Goal: Communication & Community: Share content

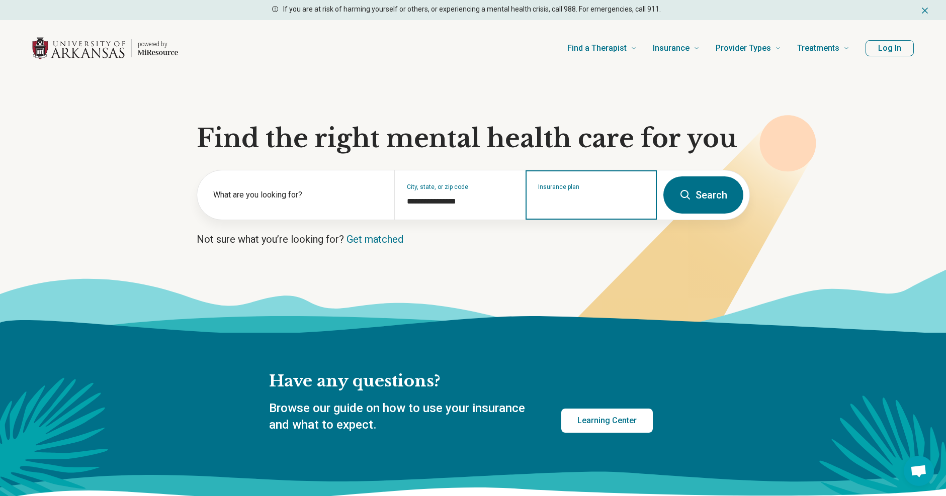
click at [548, 208] on div "Insurance plan" at bounding box center [591, 194] width 131 height 49
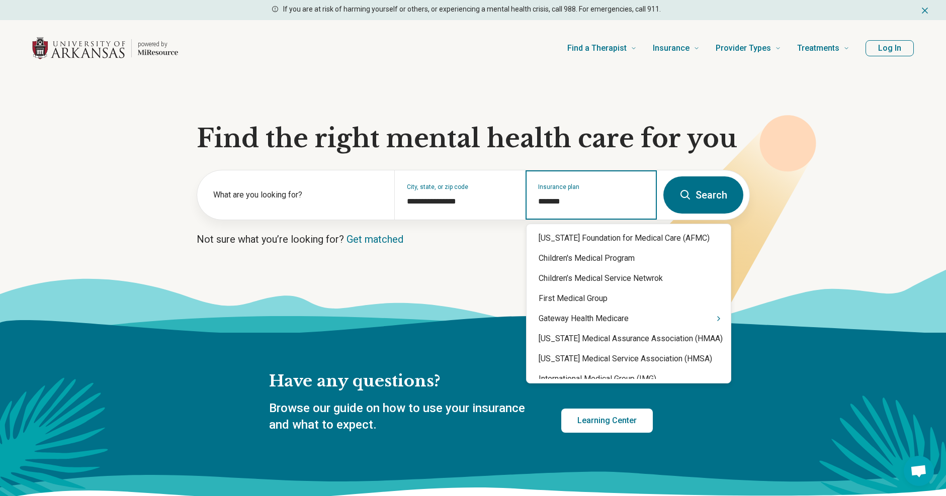
type input "********"
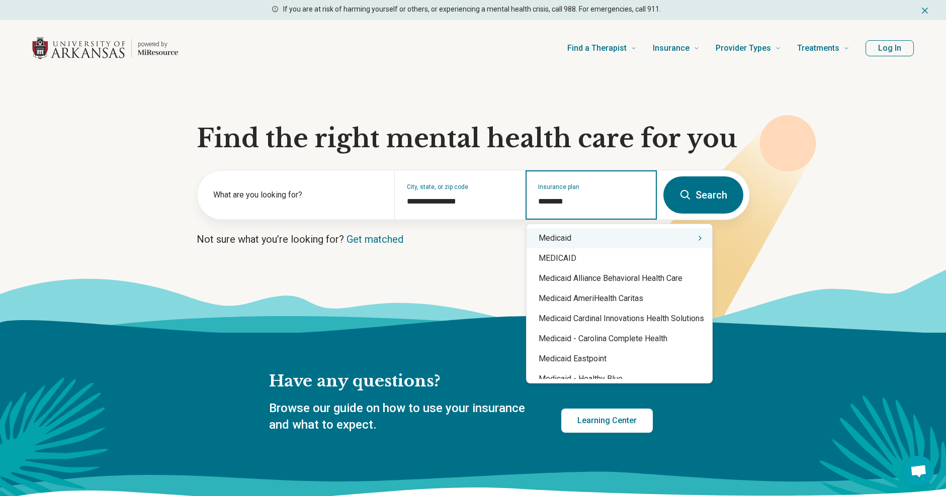
click at [556, 239] on div "Medicaid" at bounding box center [620, 238] width 186 height 20
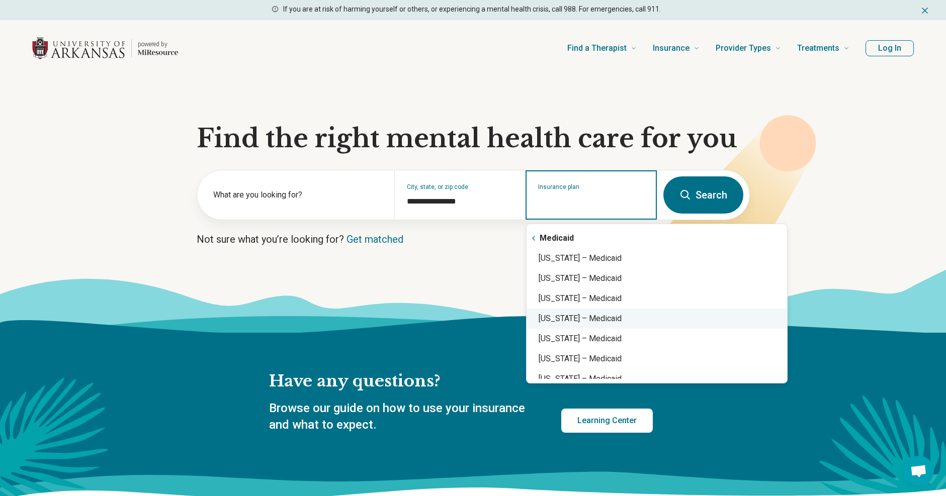
click at [575, 321] on div "Arkansas – Medicaid" at bounding box center [657, 319] width 261 height 20
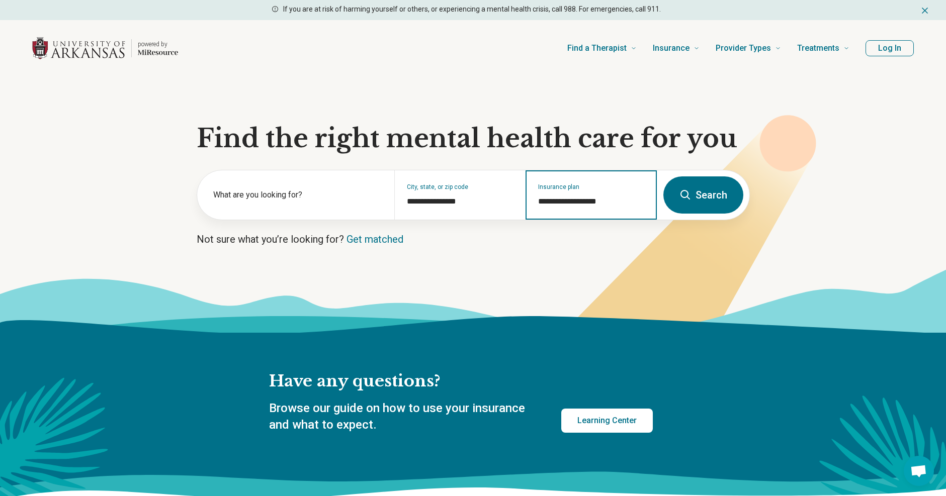
type input "**********"
click at [723, 196] on button "Search" at bounding box center [703, 195] width 80 height 37
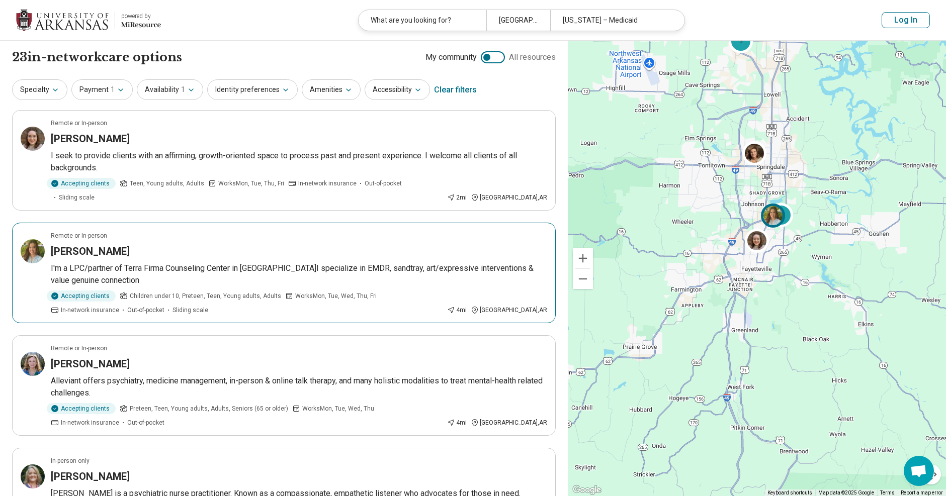
click at [84, 244] on h3 "Kailey Buck" at bounding box center [90, 251] width 79 height 14
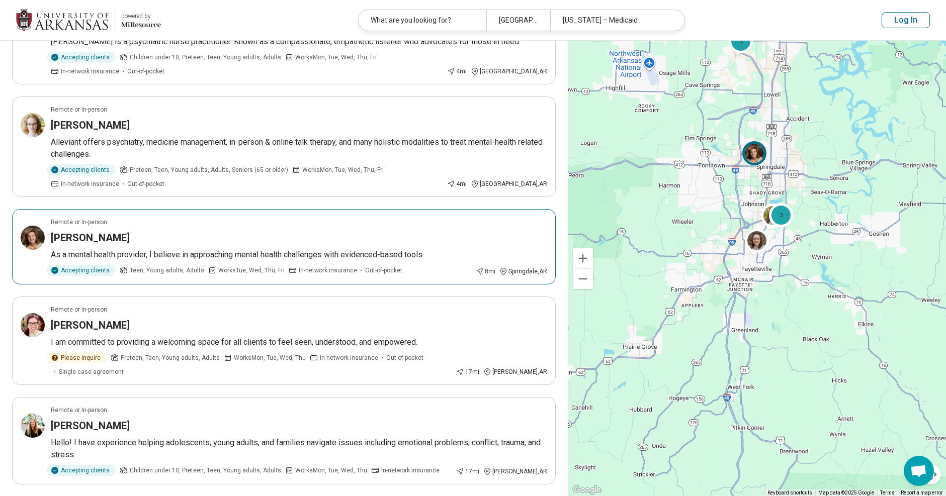
scroll to position [453, 0]
click at [152, 230] on div "Angela Moses" at bounding box center [299, 237] width 496 height 14
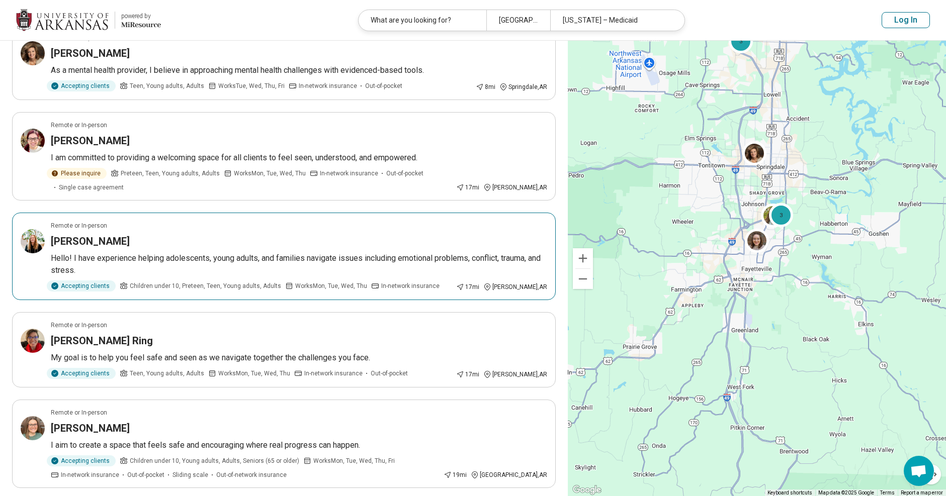
scroll to position [704, 0]
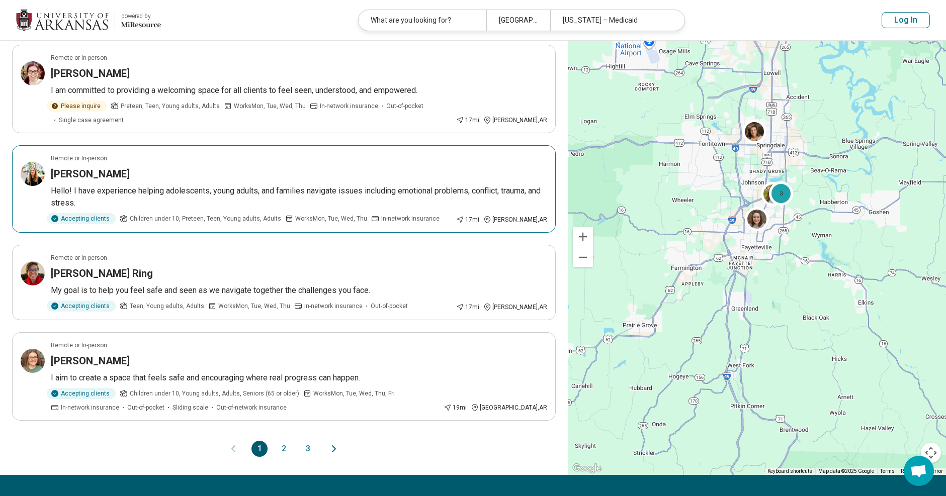
click at [180, 185] on p "Hello! I have experience helping adolescents, young adults, and families naviga…" at bounding box center [299, 197] width 496 height 24
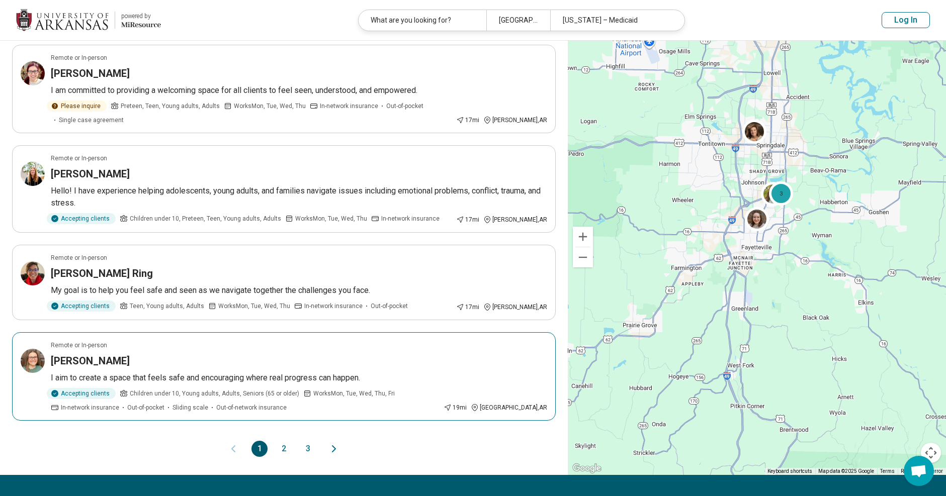
click at [217, 372] on p "I aim to create a space that feels safe and encouraging where real progress can…" at bounding box center [299, 378] width 496 height 12
click at [398, 354] on div "Autumn Spainhour" at bounding box center [299, 361] width 496 height 14
click at [279, 267] on div "Dinah Ring" at bounding box center [299, 274] width 496 height 14
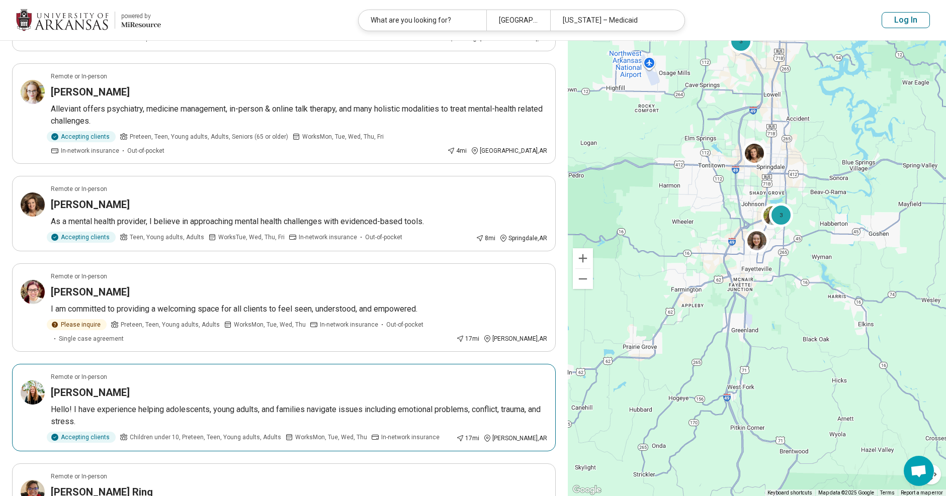
scroll to position [453, 0]
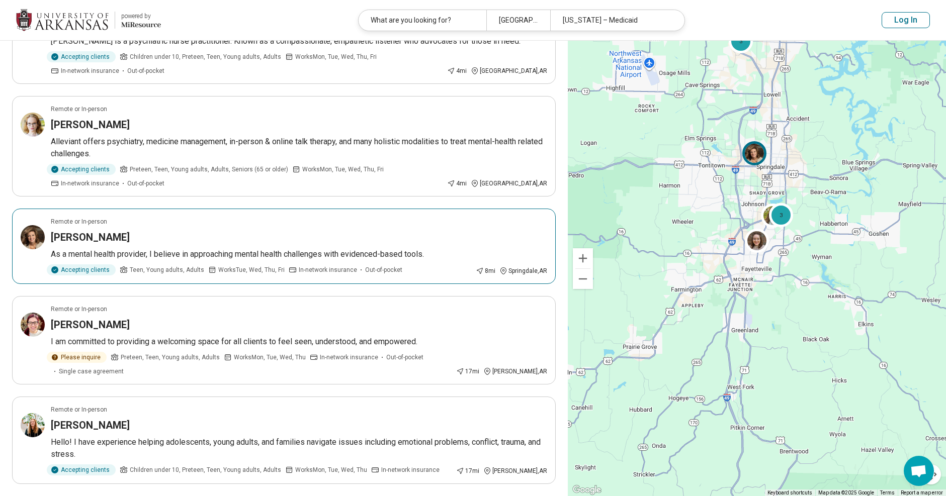
click at [150, 232] on article "Remote or In-person Angela Moses As a mental health provider, I believe in appr…" at bounding box center [284, 246] width 544 height 75
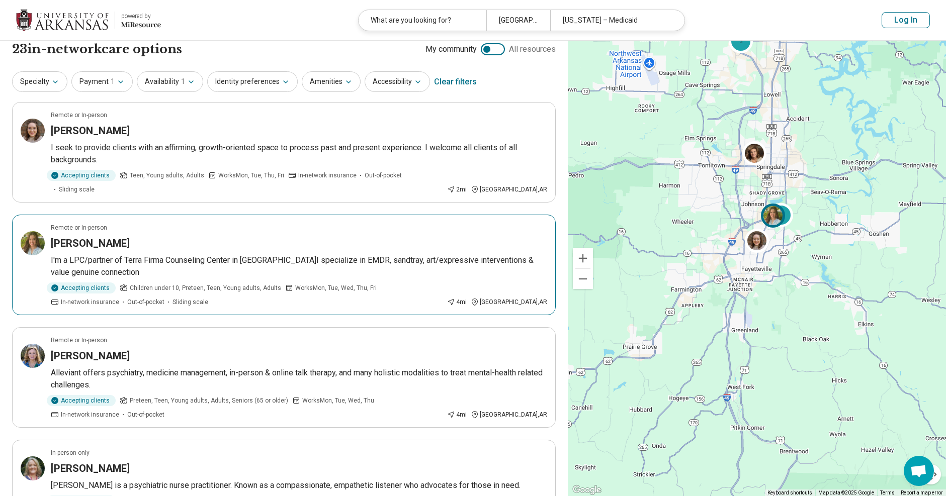
scroll to position [0, 0]
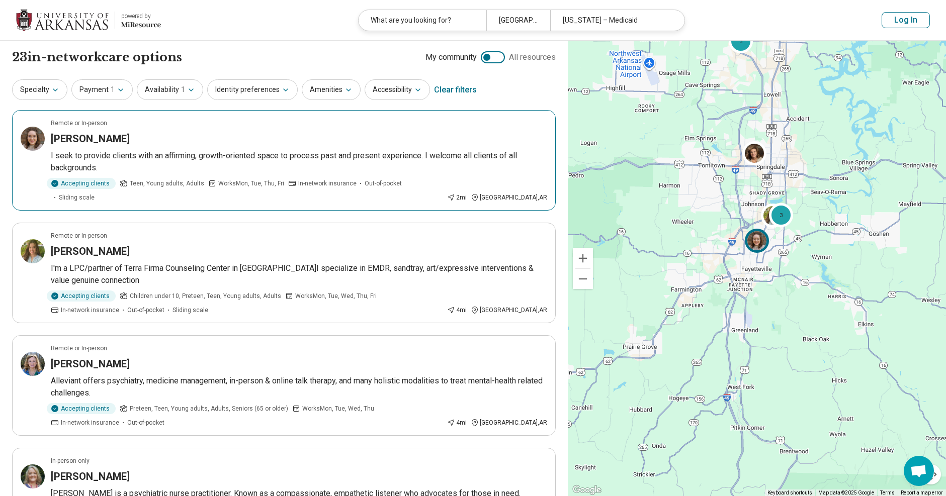
click at [194, 156] on p "I seek to provide clients with an affirming, growth-oriented space to process p…" at bounding box center [299, 162] width 496 height 24
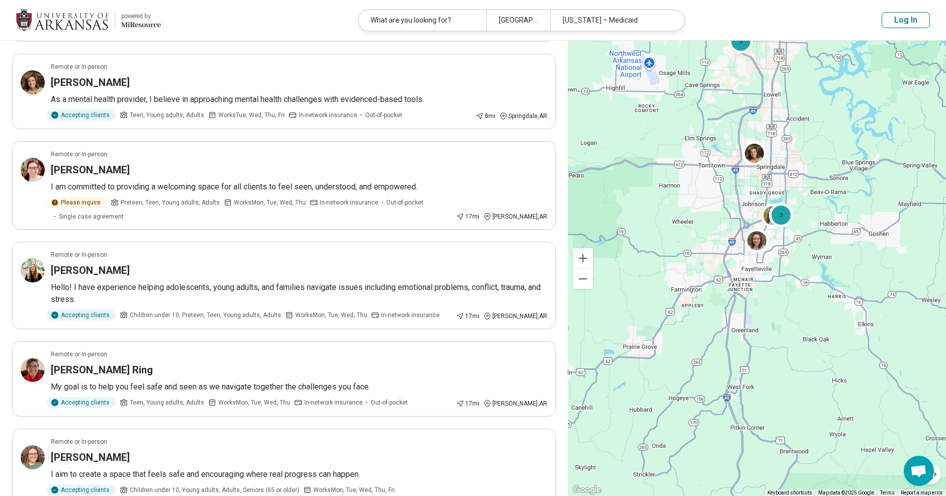
scroll to position [754, 0]
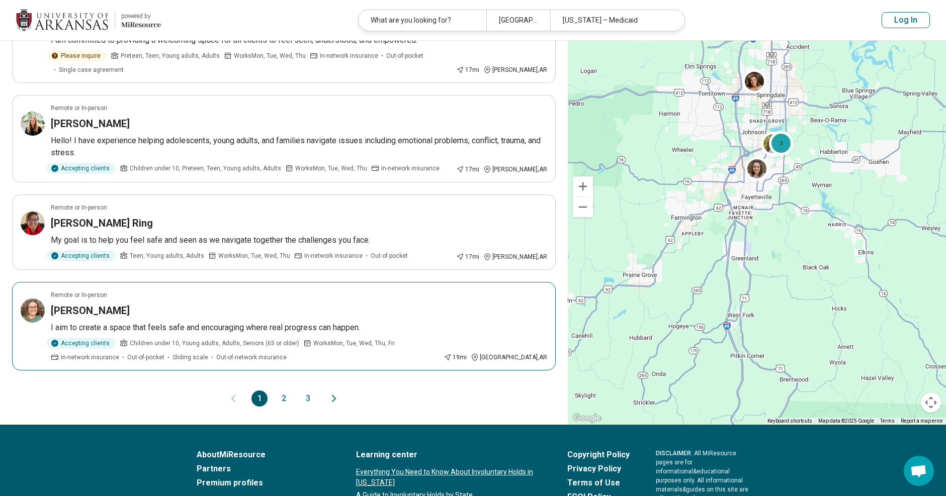
click at [202, 304] on div "Autumn Spainhour" at bounding box center [299, 311] width 496 height 14
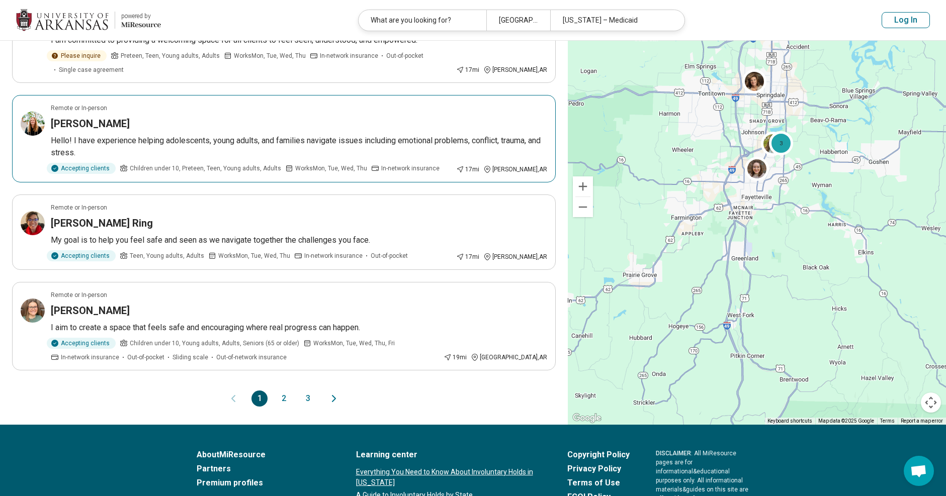
click at [168, 135] on p "Hello! I have experience helping adolescents, young adults, and families naviga…" at bounding box center [299, 147] width 496 height 24
click at [292, 391] on div "1 2 3" at bounding box center [283, 399] width 64 height 16
click at [284, 391] on button "2" at bounding box center [284, 399] width 16 height 16
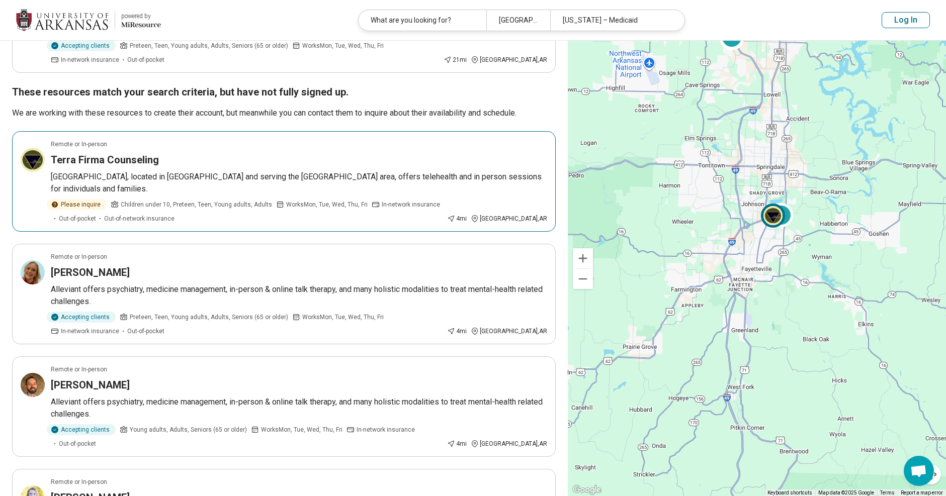
scroll to position [251, 0]
click at [149, 179] on p "Terra Firma Counseling Center, located in Fayetteville and serving the NW AR ar…" at bounding box center [299, 182] width 496 height 24
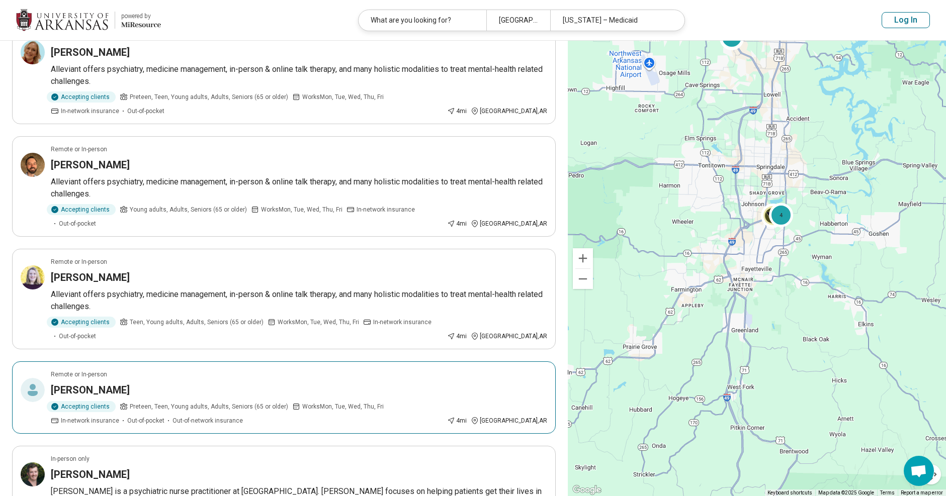
scroll to position [503, 0]
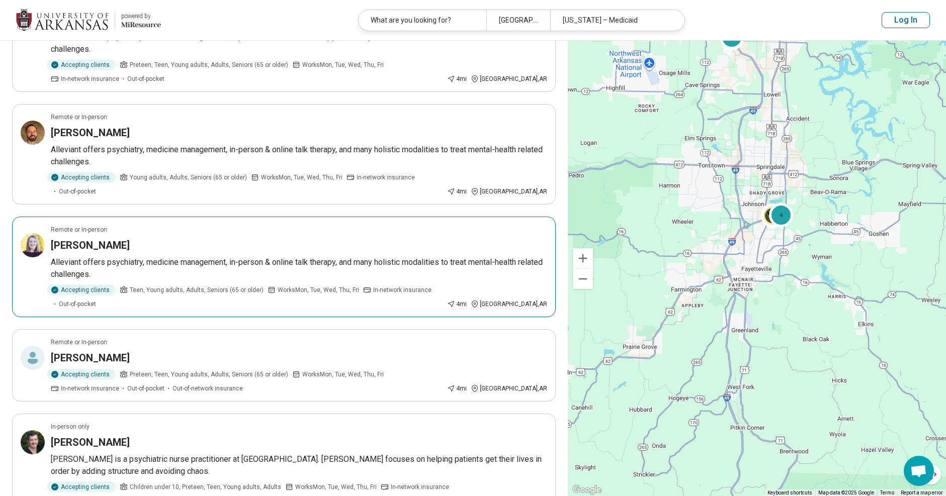
click at [115, 256] on p "Alleviant offers psychiatry, medicine management, in-person & online talk thera…" at bounding box center [299, 268] width 496 height 24
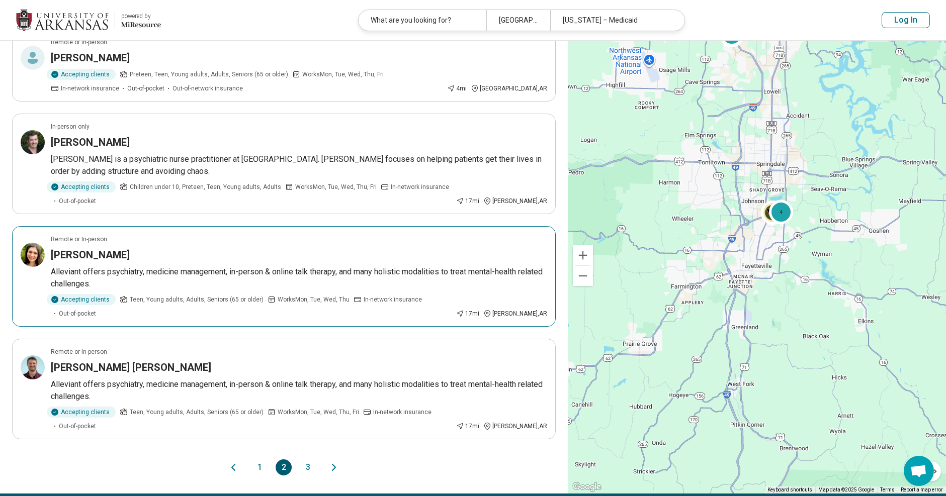
scroll to position [855, 0]
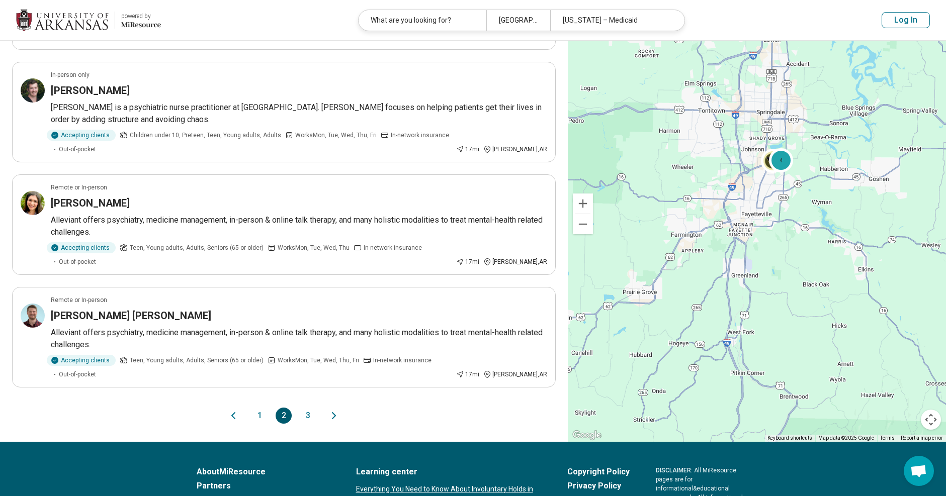
click at [307, 408] on button "3" at bounding box center [308, 416] width 16 height 16
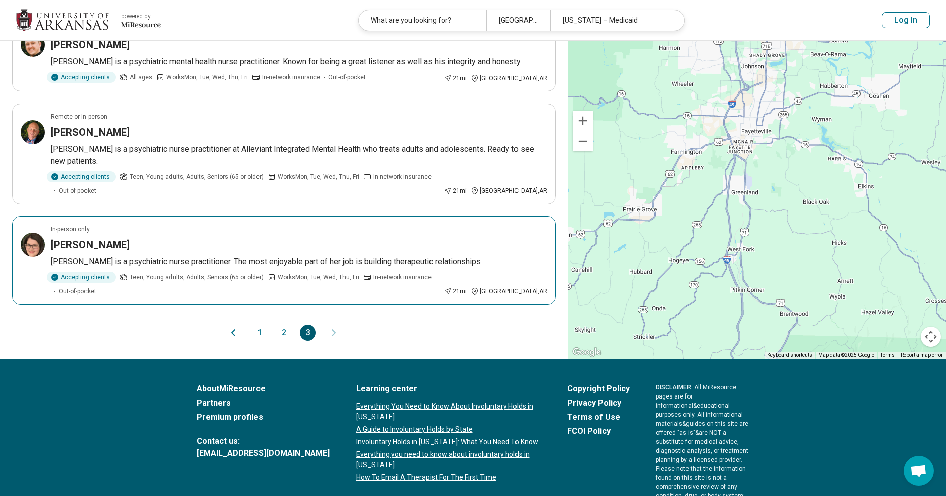
scroll to position [151, 0]
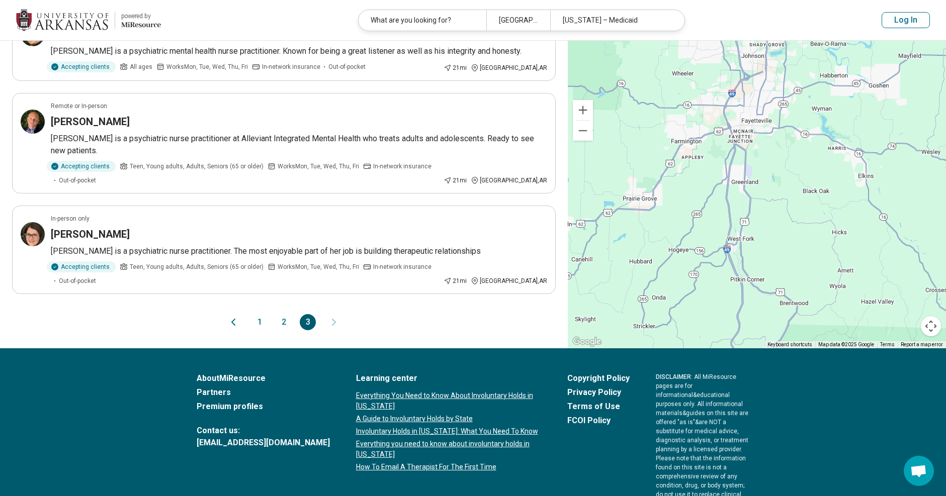
click at [260, 314] on button "1" at bounding box center [259, 322] width 16 height 16
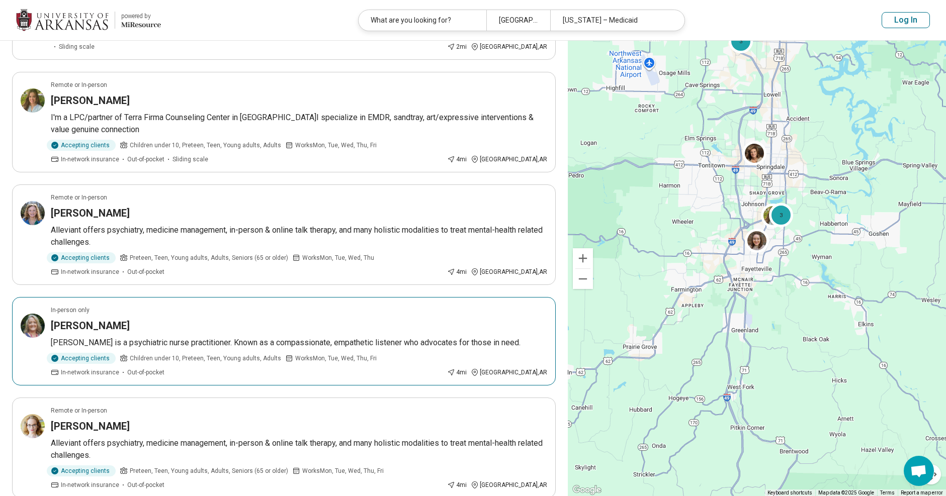
scroll to position [0, 0]
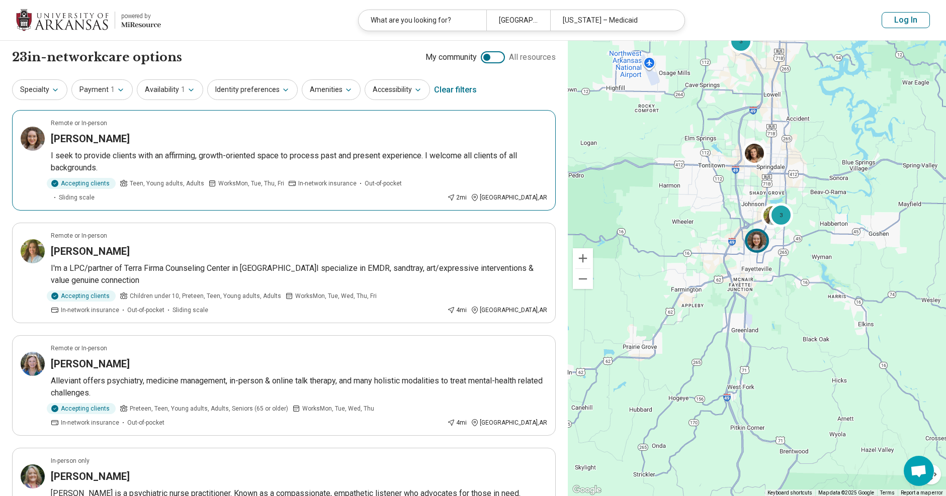
click at [110, 145] on h3 "Hannah Carothers" at bounding box center [90, 139] width 79 height 14
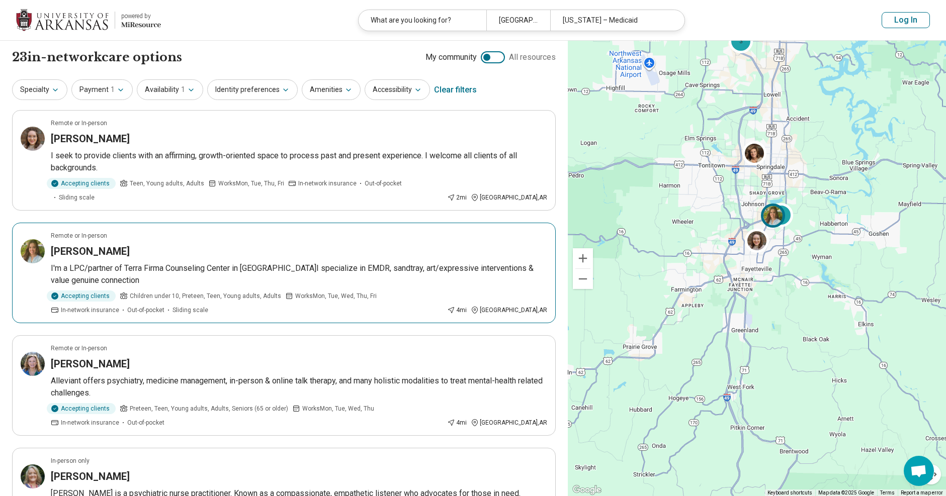
click at [176, 263] on p "I'm a LPC/partner of Terra Firma Counseling Center in Fayetteville.I specialize…" at bounding box center [299, 275] width 496 height 24
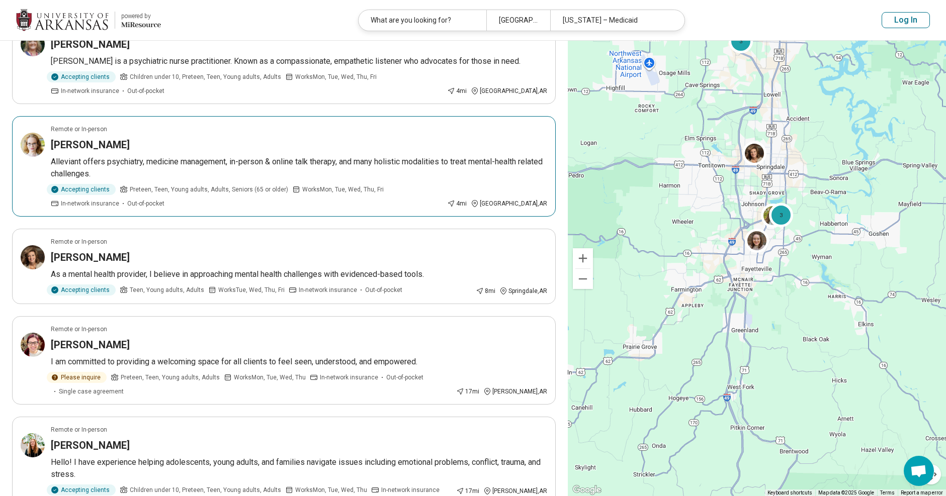
scroll to position [453, 0]
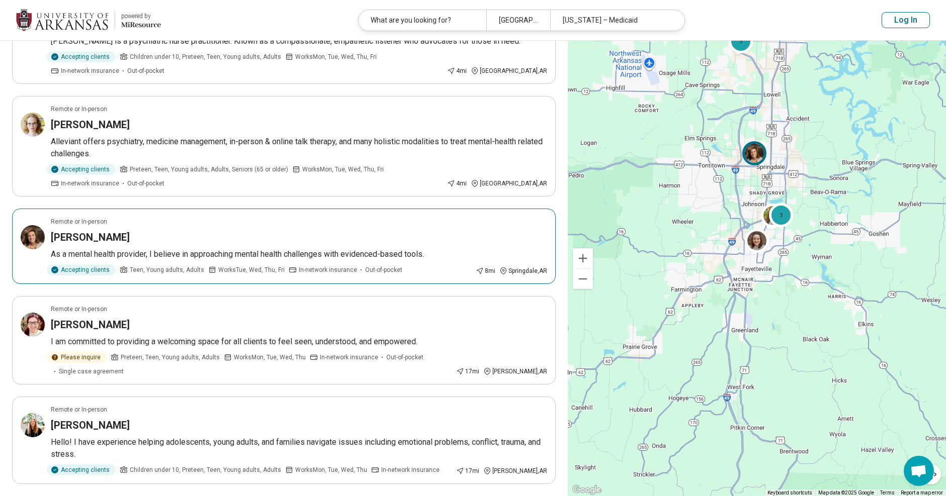
click at [173, 248] on p "As a mental health provider, I believe in approaching mental health challenges …" at bounding box center [299, 254] width 496 height 12
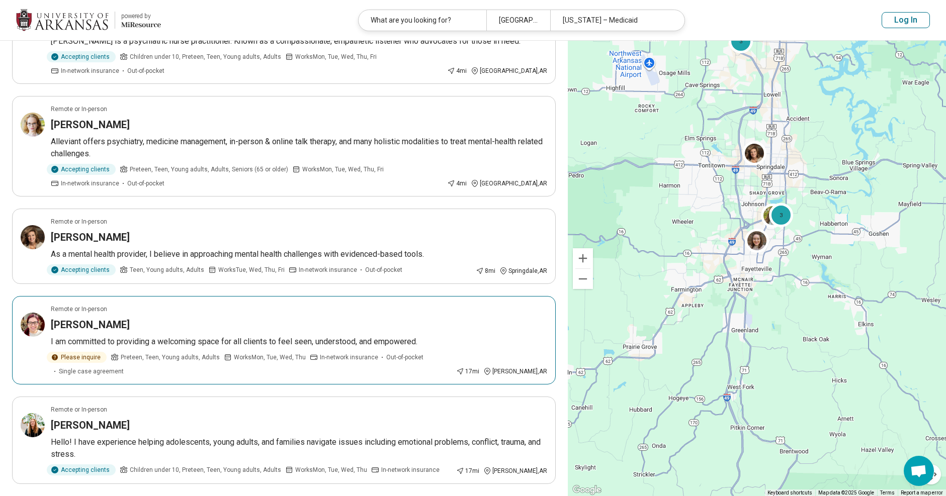
scroll to position [503, 0]
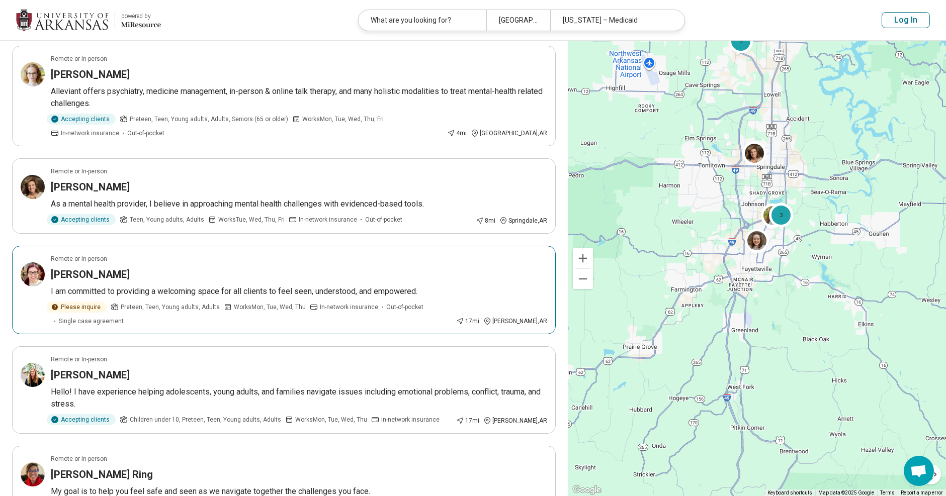
click at [165, 286] on p "I am committed to providing a welcoming space for all clients to feel seen, und…" at bounding box center [299, 292] width 496 height 12
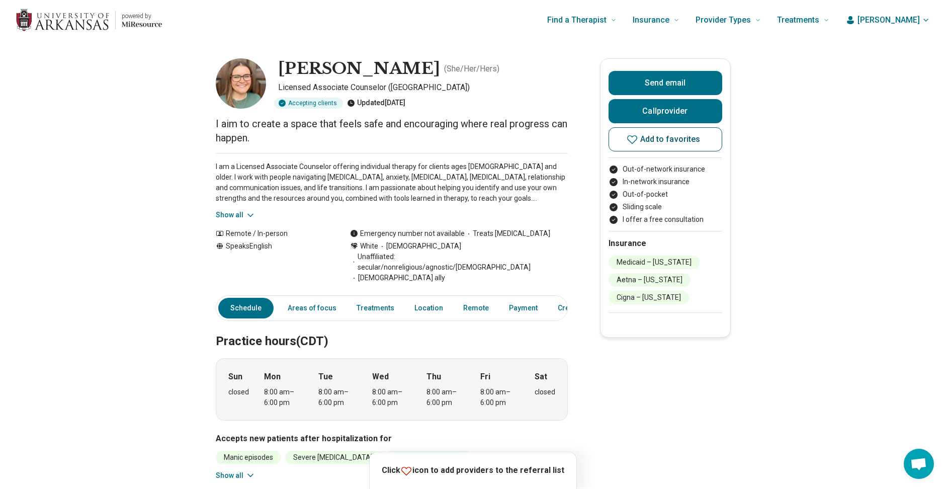
click at [663, 142] on span "Add to favorites" at bounding box center [670, 139] width 60 height 8
click at [316, 181] on p "I am a Licensed Associate Counselor offering individual therapy for clients age…" at bounding box center [392, 182] width 352 height 42
click at [920, 20] on span "[PERSON_NAME]" at bounding box center [888, 20] width 62 height 12
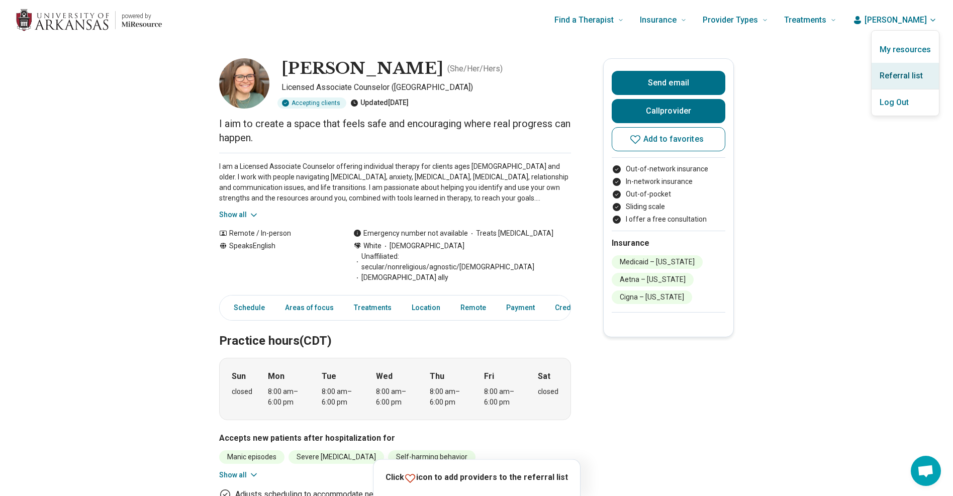
click at [912, 78] on link "Referral list" at bounding box center [905, 76] width 67 height 26
click at [890, 78] on link "Referral list" at bounding box center [905, 76] width 67 height 26
click at [890, 72] on link "Referral list" at bounding box center [905, 76] width 67 height 26
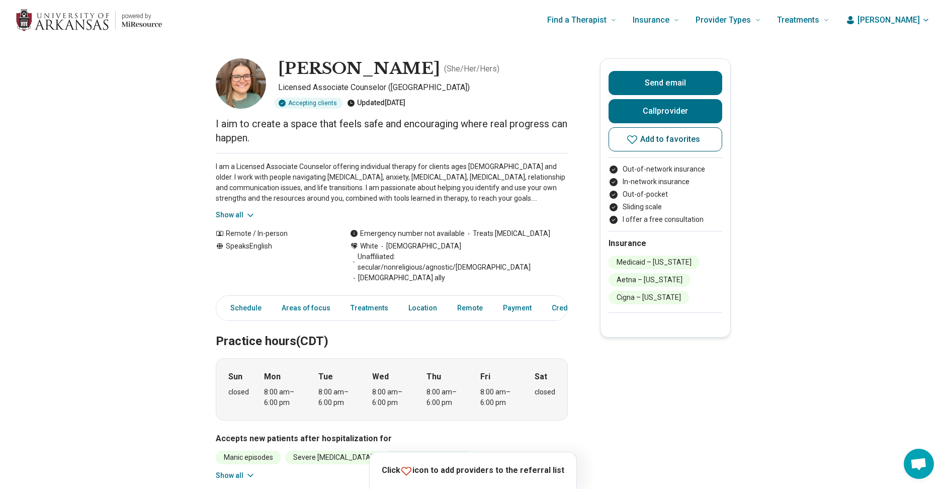
click at [672, 145] on button "Add to favorites" at bounding box center [666, 139] width 114 height 24
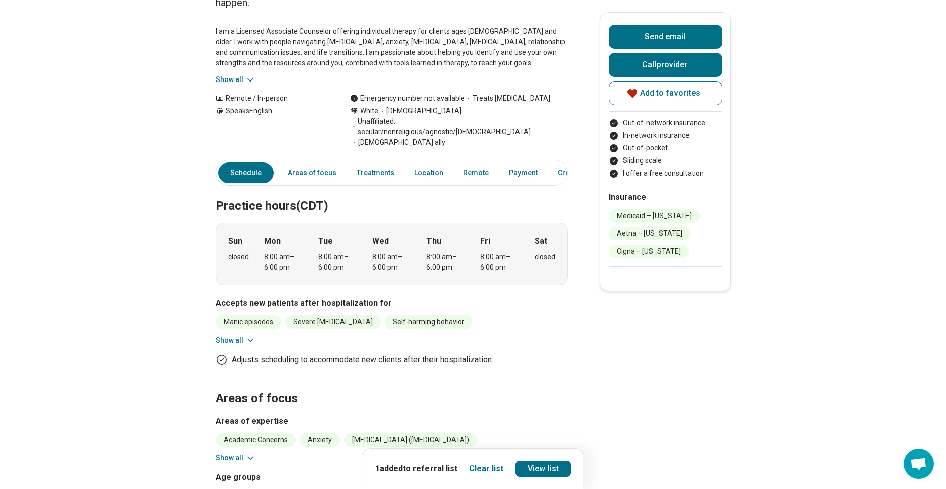
scroll to position [135, 0]
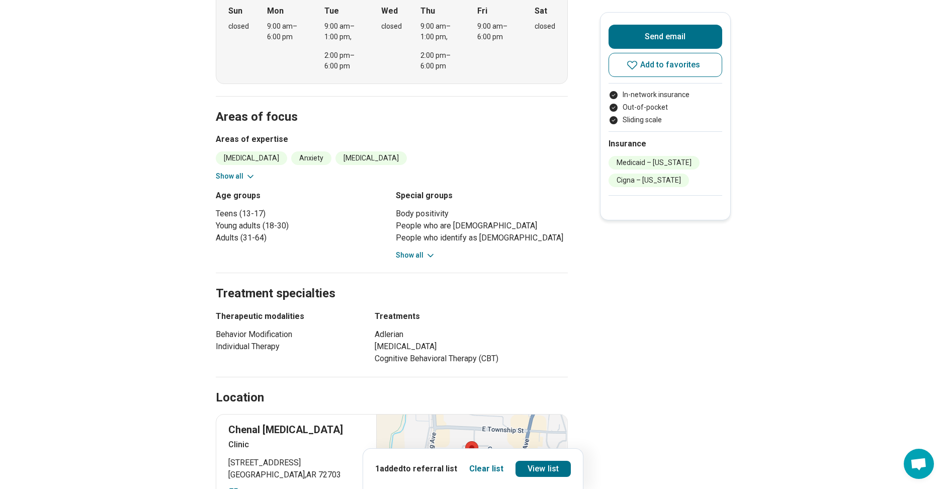
scroll to position [402, 0]
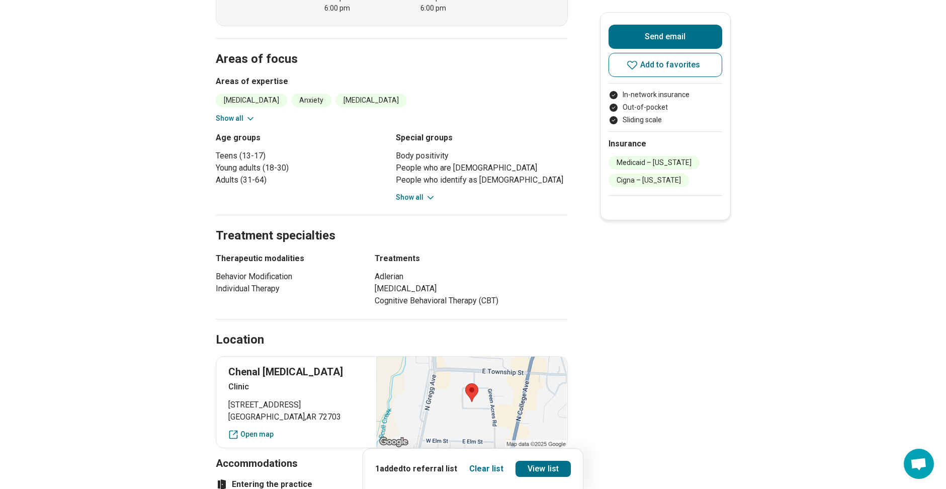
click at [423, 197] on button "Show all" at bounding box center [416, 197] width 40 height 11
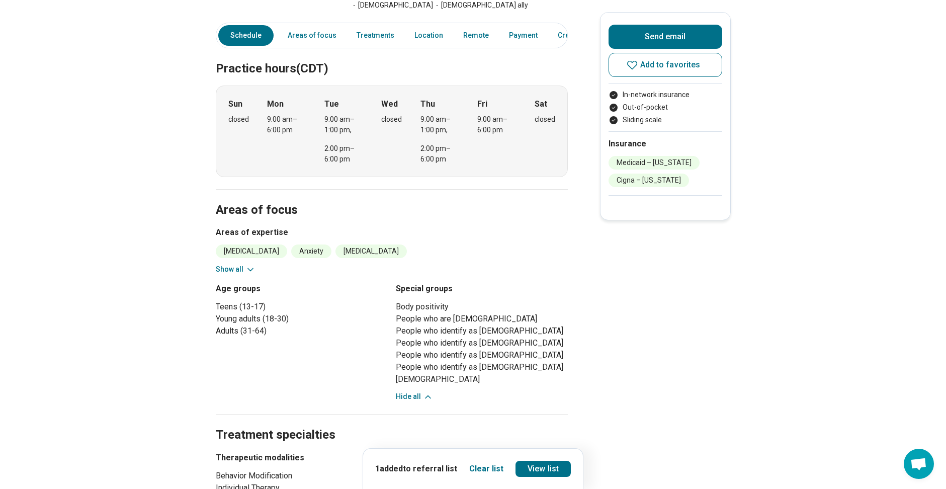
scroll to position [0, 0]
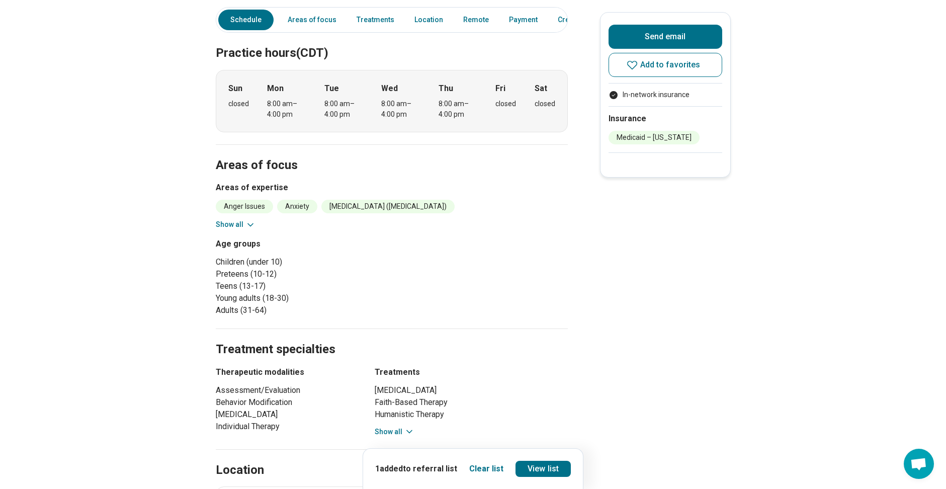
scroll to position [251, 0]
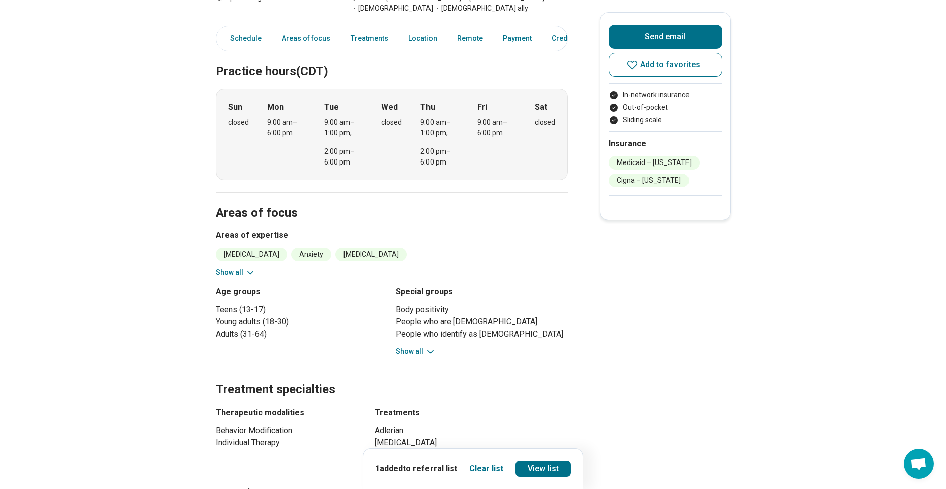
scroll to position [251, 0]
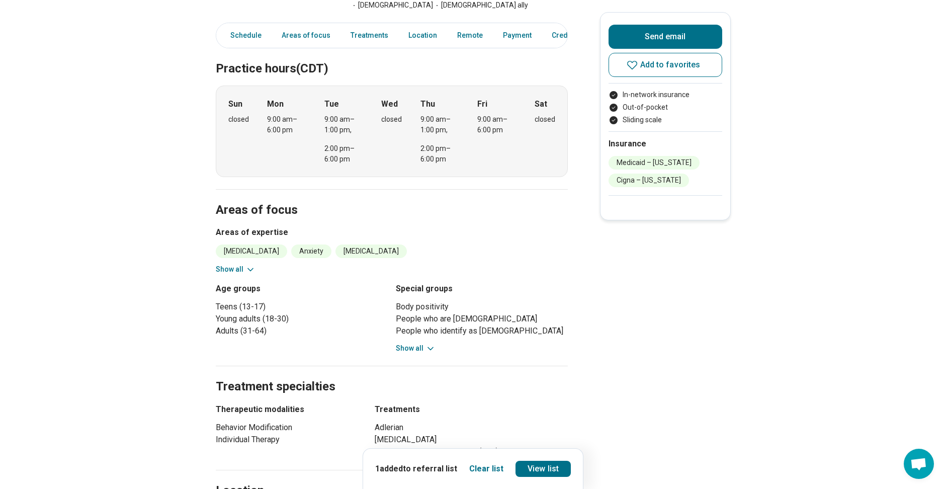
click at [420, 354] on button "Show all" at bounding box center [416, 348] width 40 height 11
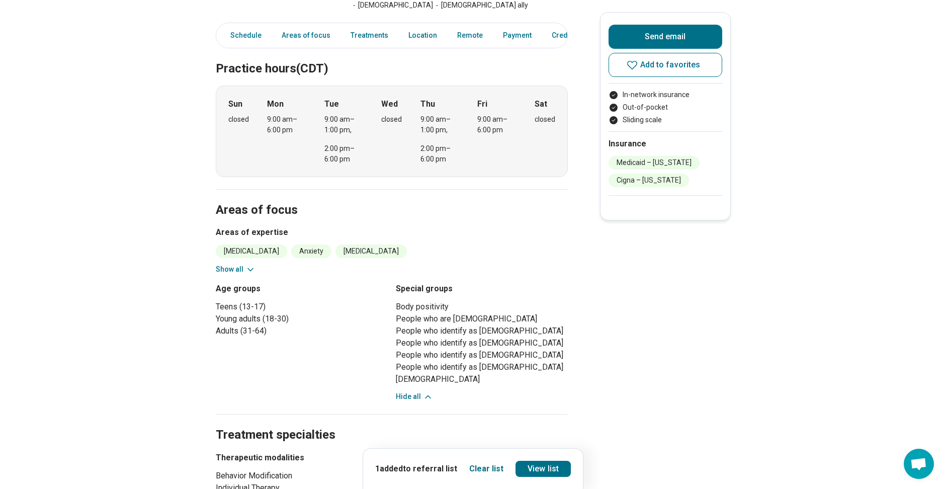
click at [243, 269] on button "Show all" at bounding box center [236, 269] width 40 height 11
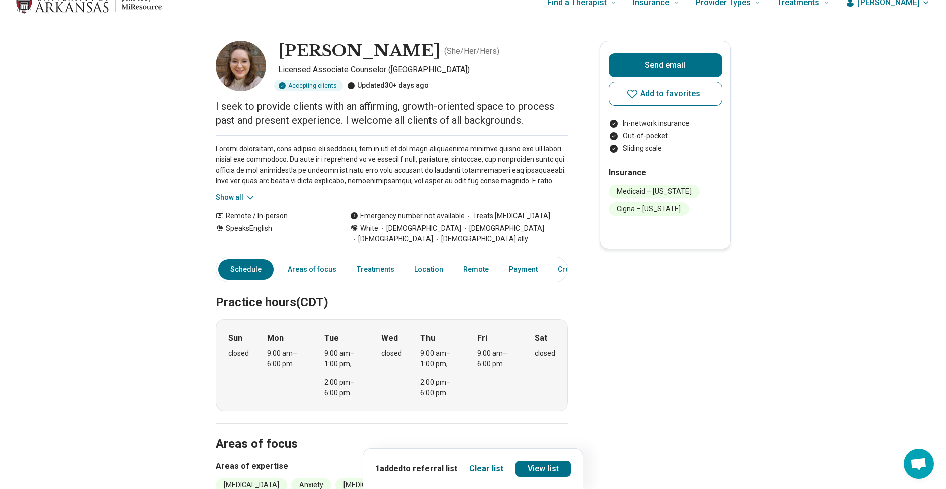
scroll to position [0, 0]
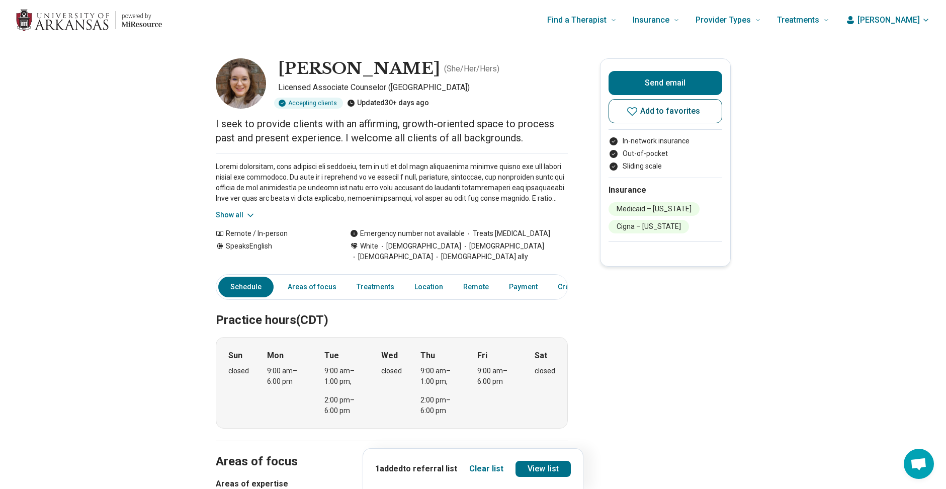
click at [656, 118] on button "Add to favorites" at bounding box center [666, 111] width 114 height 24
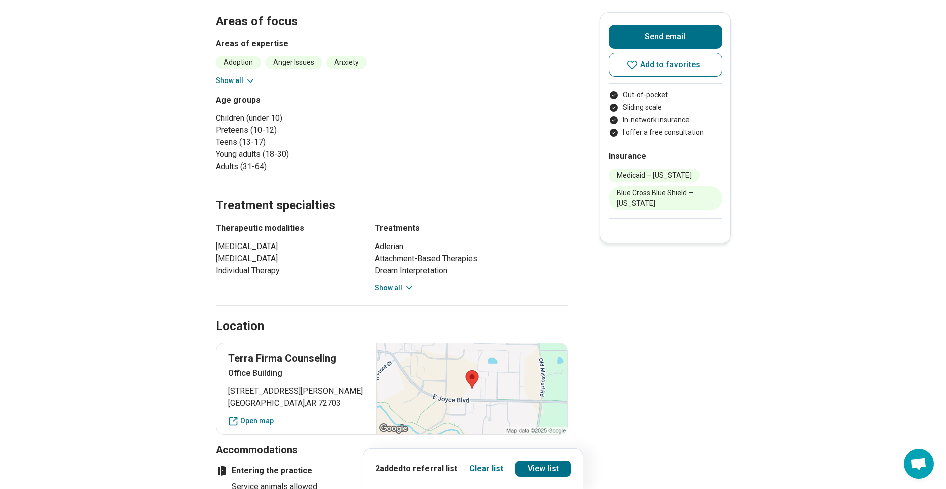
scroll to position [453, 0]
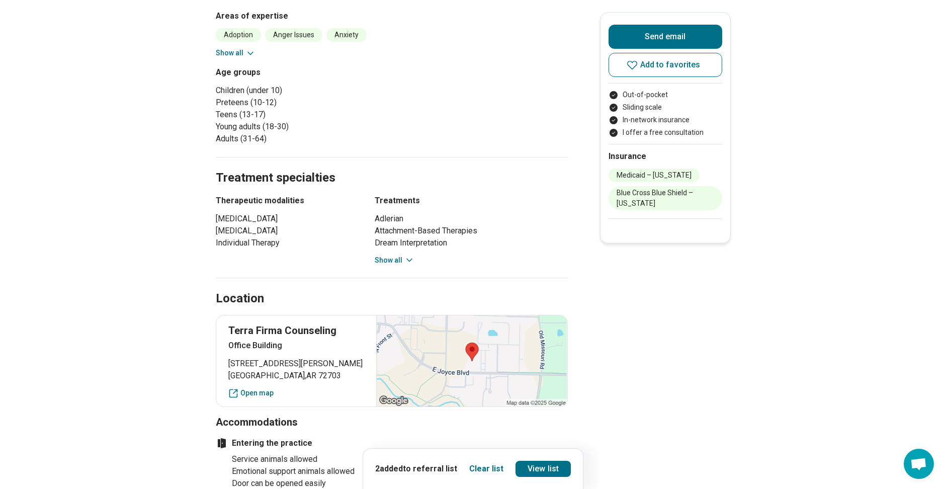
click at [407, 255] on icon at bounding box center [409, 260] width 10 height 10
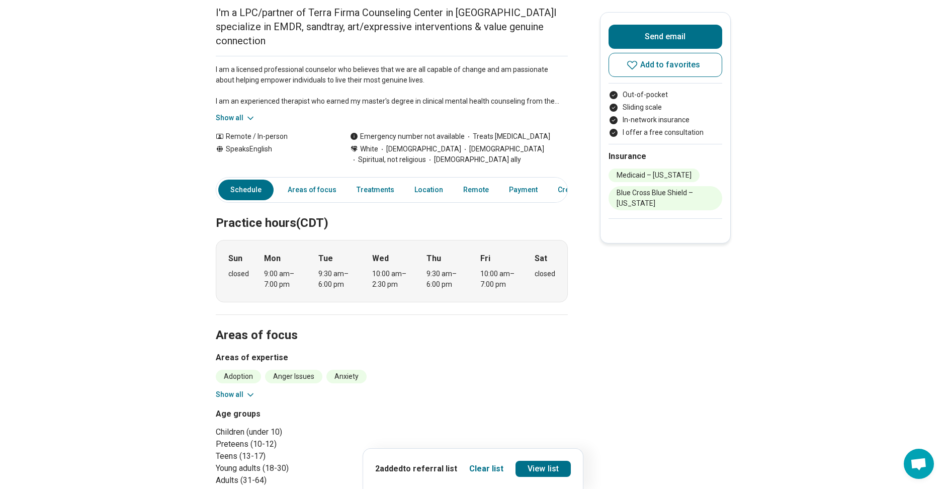
scroll to position [0, 0]
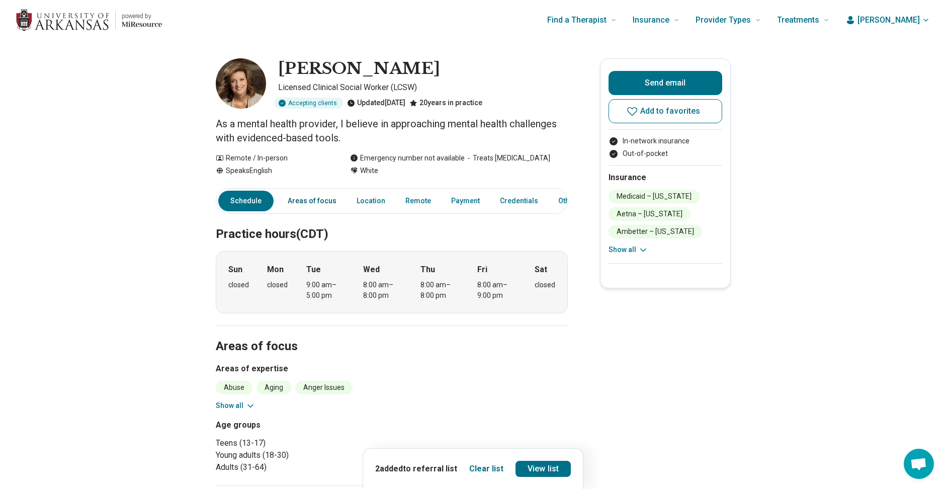
click at [306, 203] on link "Areas of focus" at bounding box center [312, 201] width 61 height 21
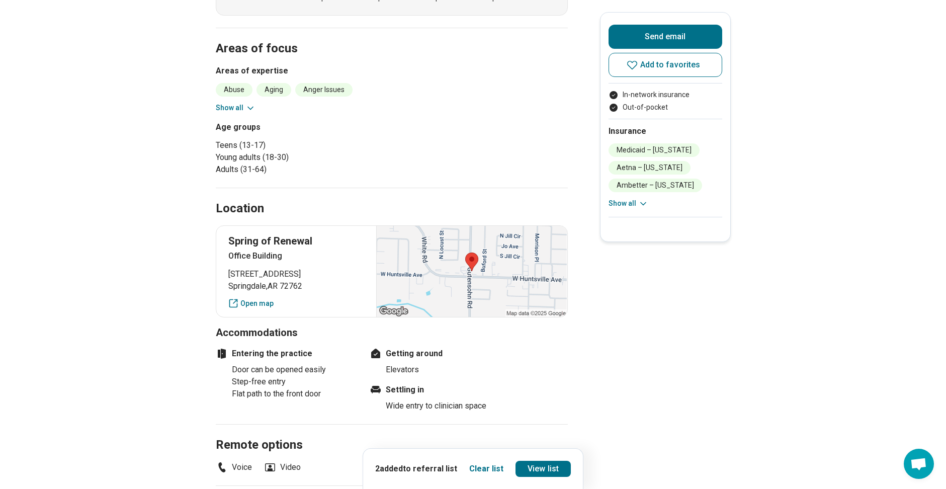
scroll to position [314, 0]
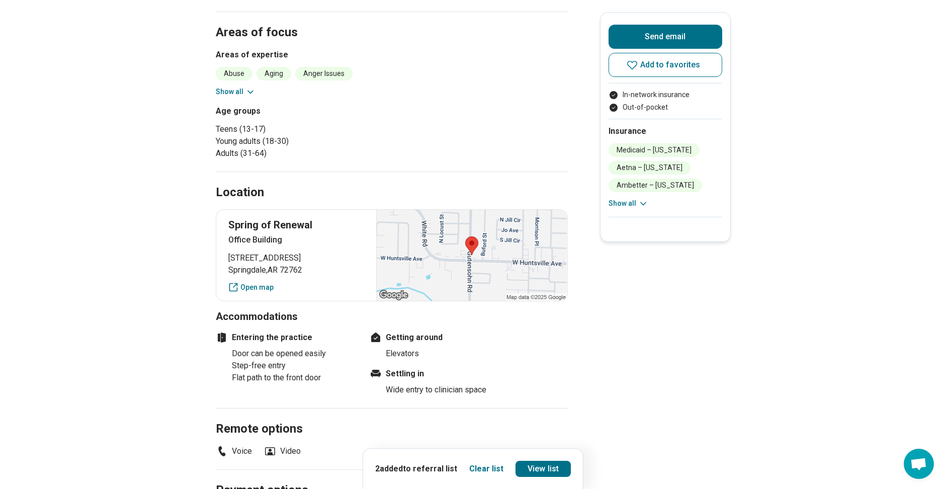
click at [252, 94] on icon at bounding box center [250, 92] width 10 height 10
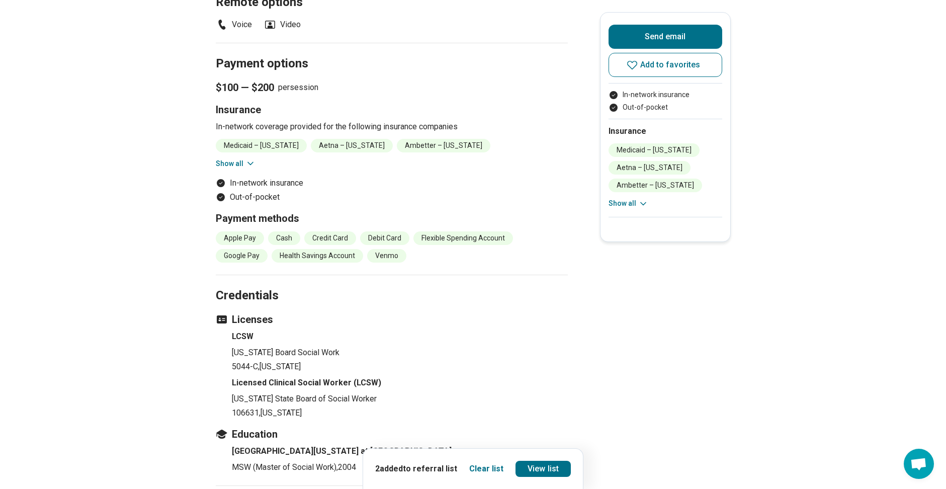
scroll to position [855, 0]
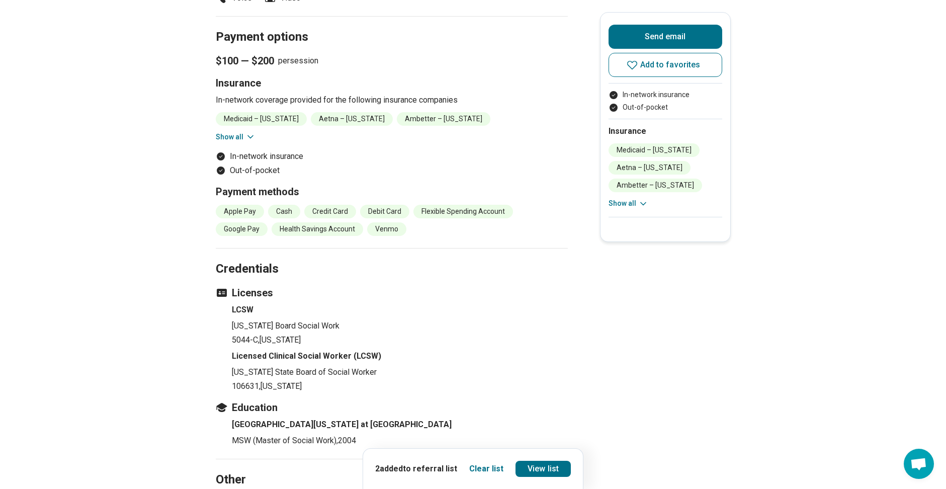
click at [228, 133] on button "Show all" at bounding box center [236, 137] width 40 height 11
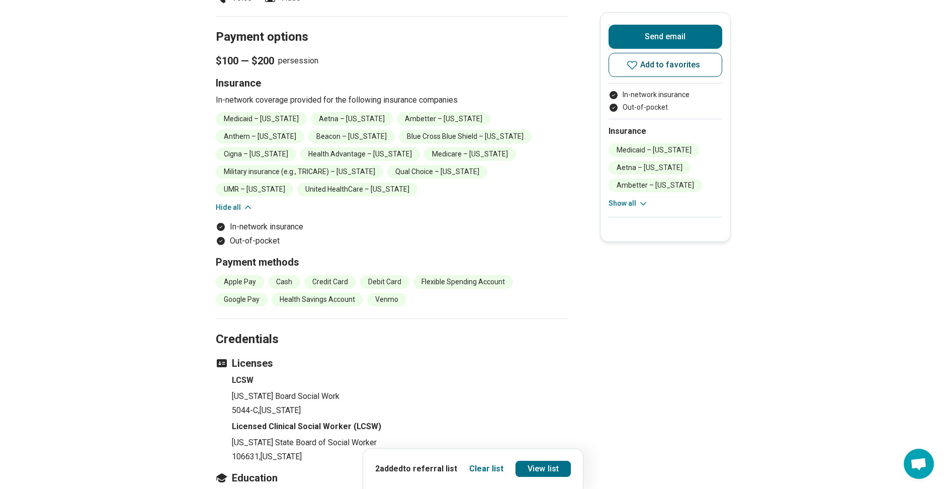
click at [655, 64] on span "Add to favorites" at bounding box center [670, 65] width 60 height 8
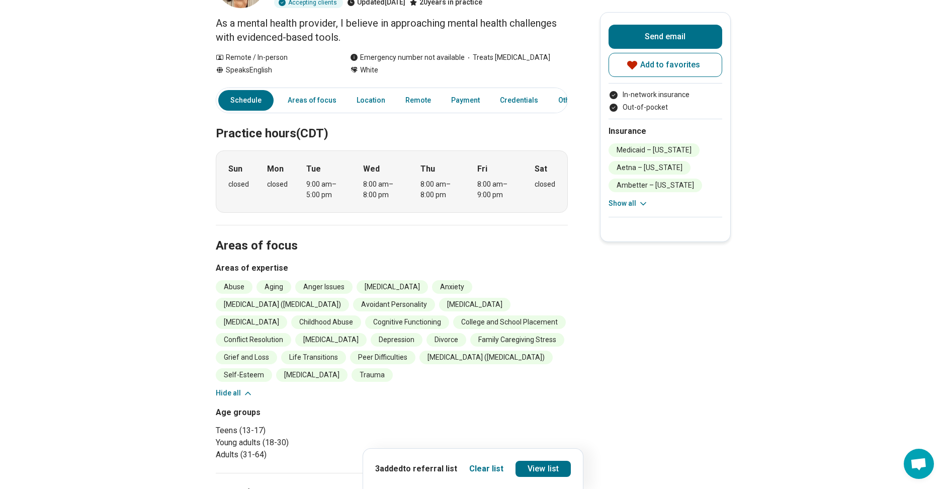
scroll to position [0, 0]
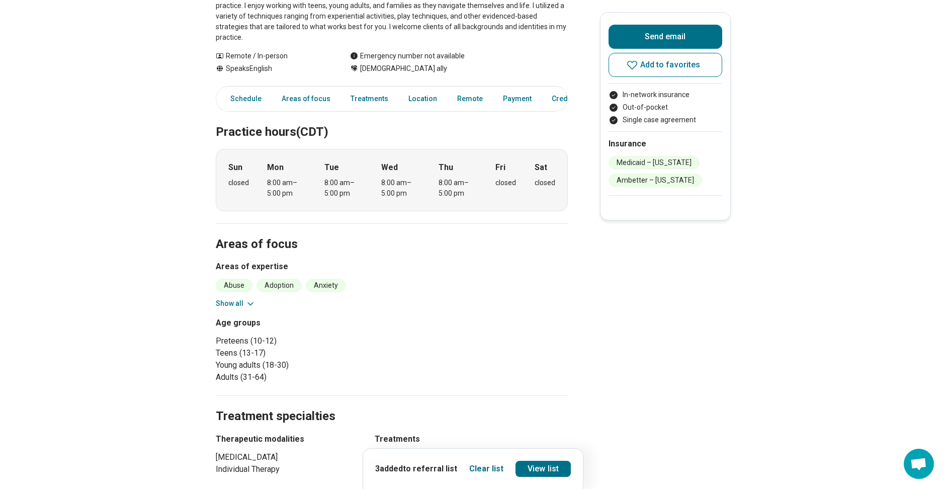
scroll to position [251, 0]
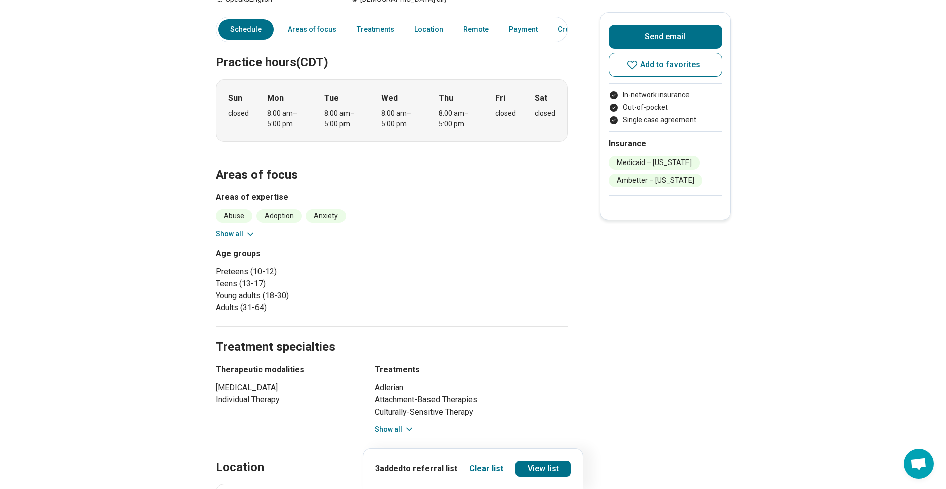
click at [235, 230] on section "Areas of focus Areas of expertise Abuse Adoption Anxiety [MEDICAL_DATA] ([MEDIC…" at bounding box center [392, 240] width 352 height 172
click at [234, 229] on button "Show all" at bounding box center [236, 234] width 40 height 11
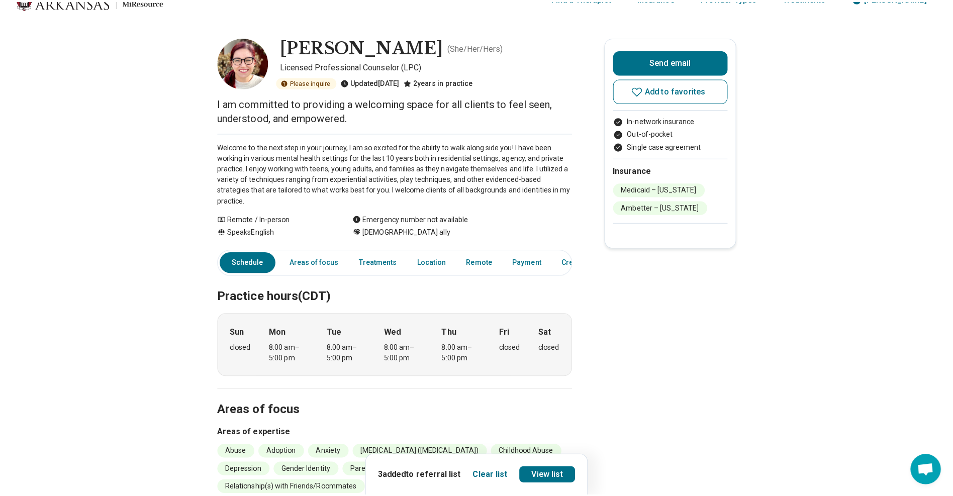
scroll to position [0, 0]
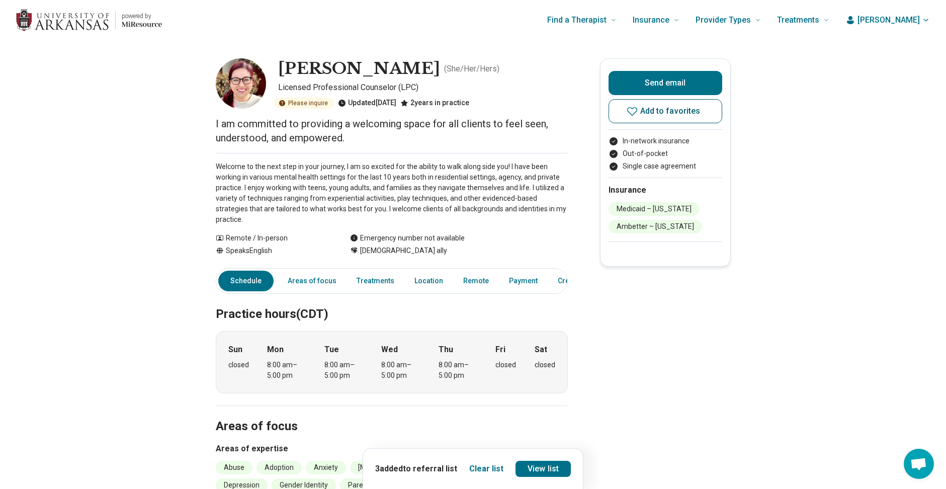
click at [676, 112] on span "Add to favorites" at bounding box center [670, 111] width 60 height 8
click at [432, 189] on p "Welcome to the next step in your journey, I am so excited for the ability to wa…" at bounding box center [392, 192] width 352 height 63
click at [919, 24] on span "[PERSON_NAME]" at bounding box center [888, 20] width 62 height 12
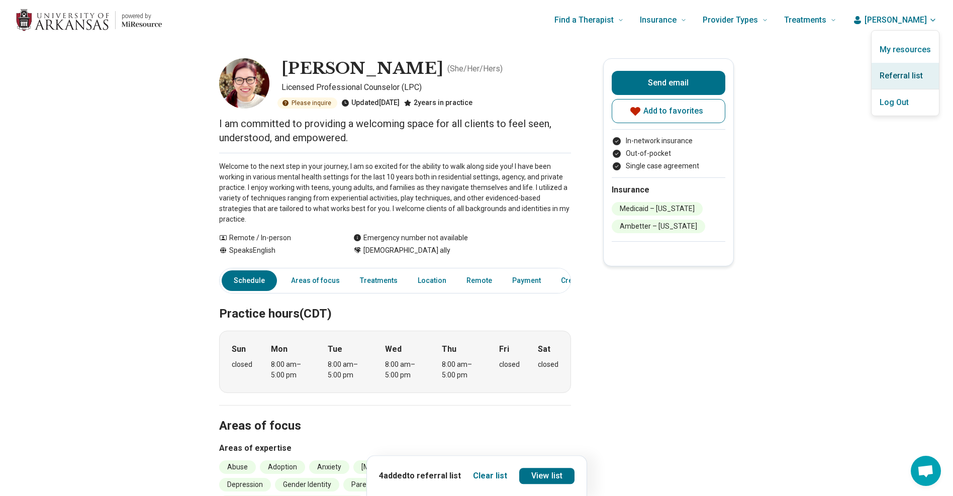
click at [906, 74] on link "Referral list" at bounding box center [905, 76] width 67 height 26
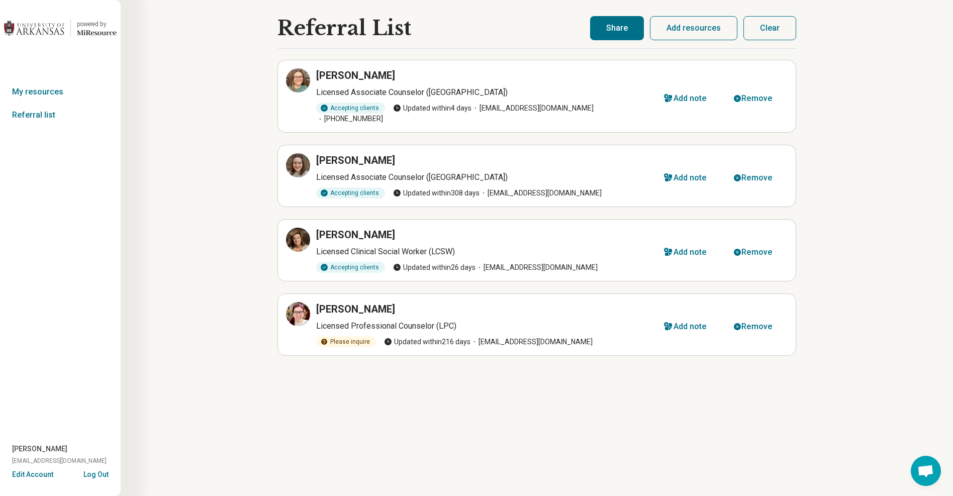
click at [635, 29] on button "Share" at bounding box center [617, 28] width 54 height 24
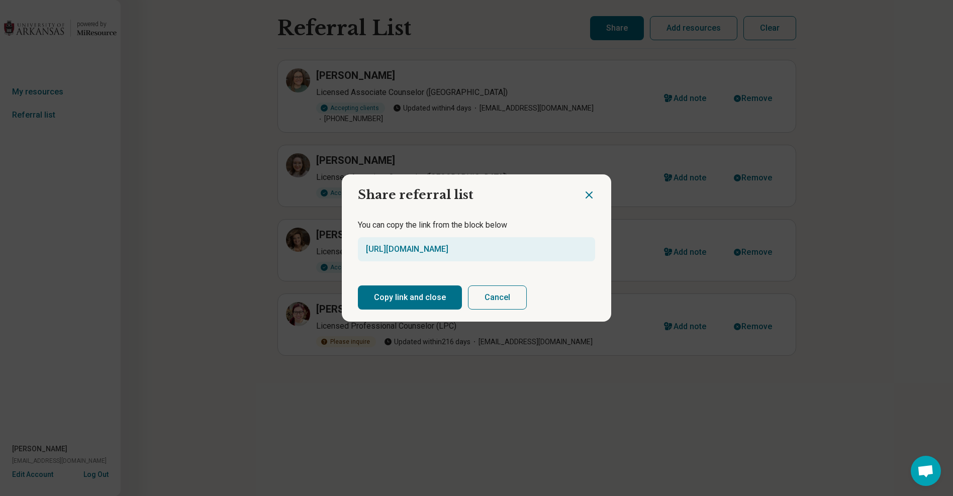
click at [400, 299] on button "Copy link and close" at bounding box center [410, 298] width 104 height 24
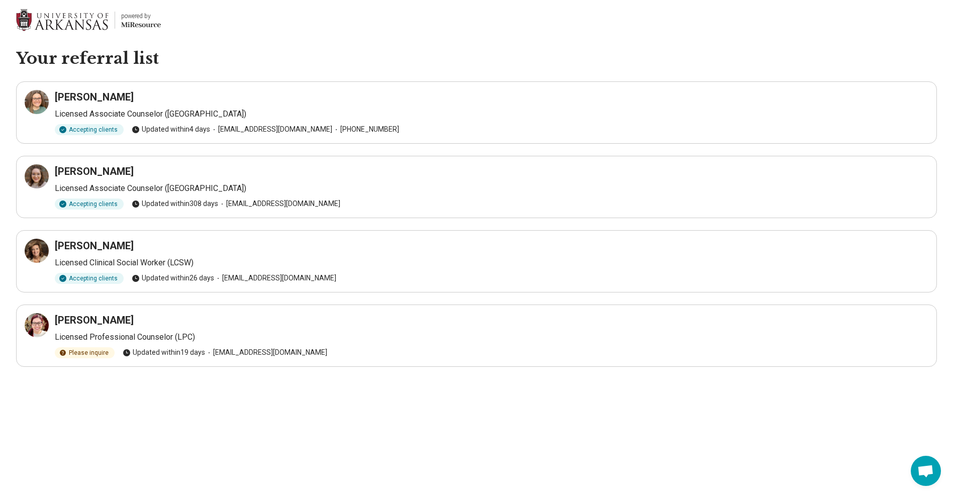
click at [164, 321] on div "[PERSON_NAME]" at bounding box center [492, 320] width 874 height 14
click at [32, 329] on icon at bounding box center [37, 325] width 12 height 12
